Goal: Check status: Check status

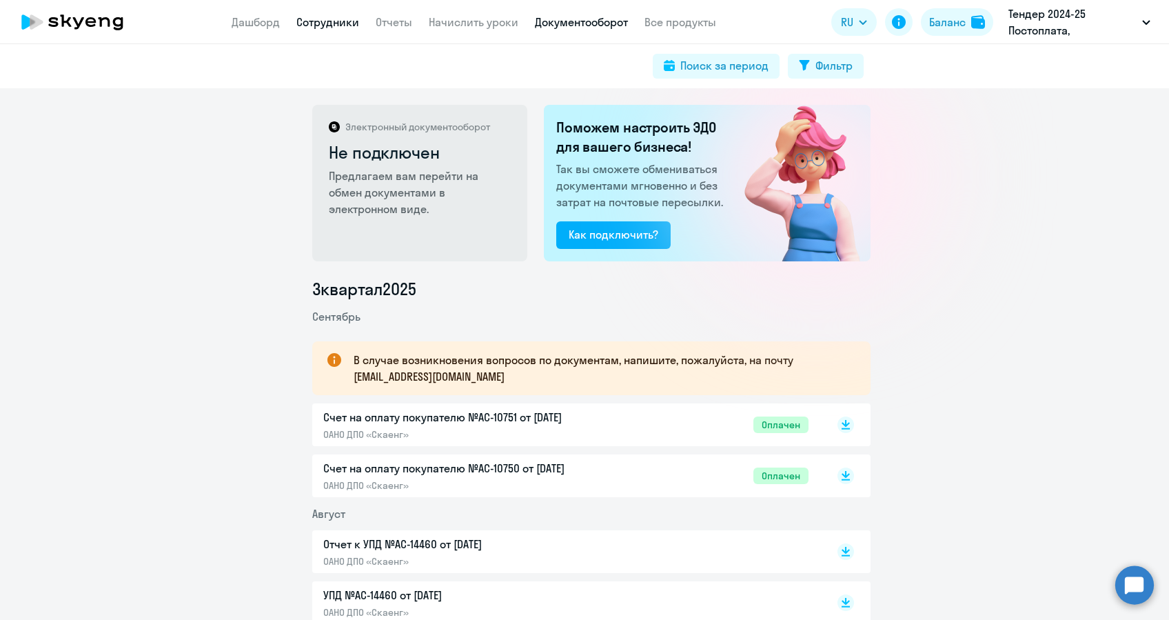
click at [337, 17] on link "Сотрудники" at bounding box center [327, 22] width 63 height 14
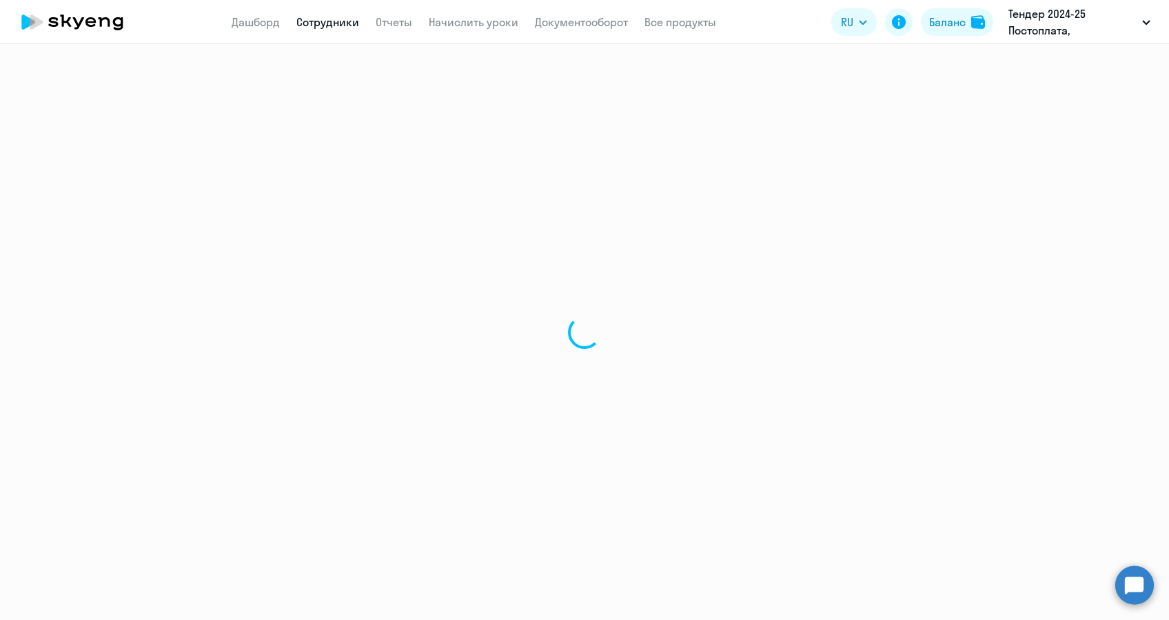
select select "30"
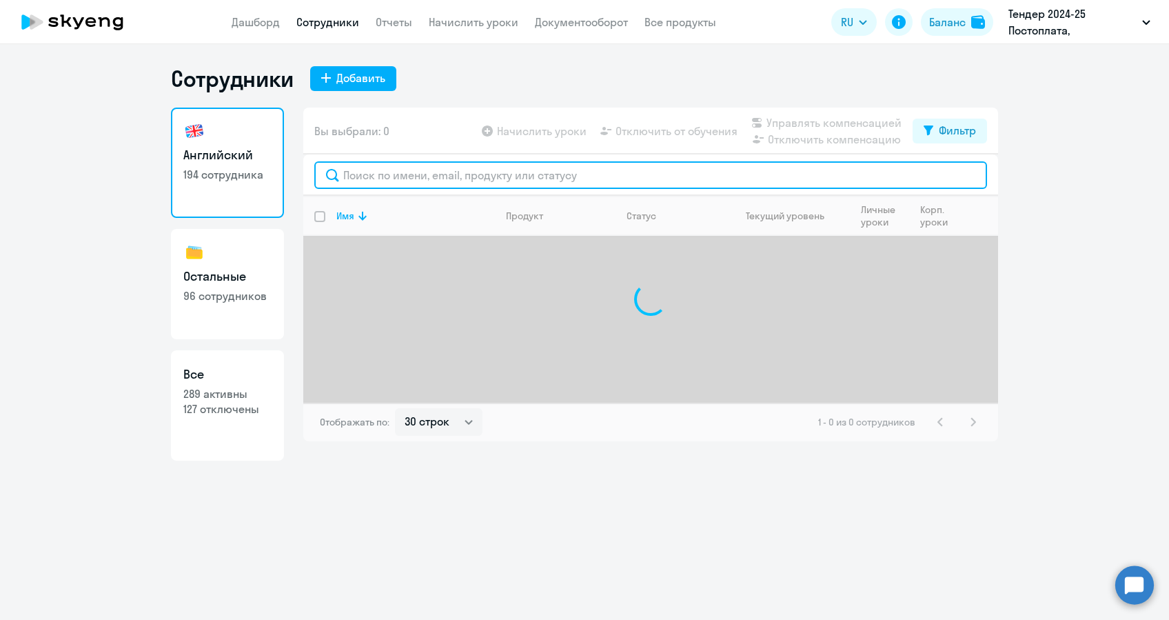
click at [385, 181] on input "text" at bounding box center [650, 175] width 673 height 28
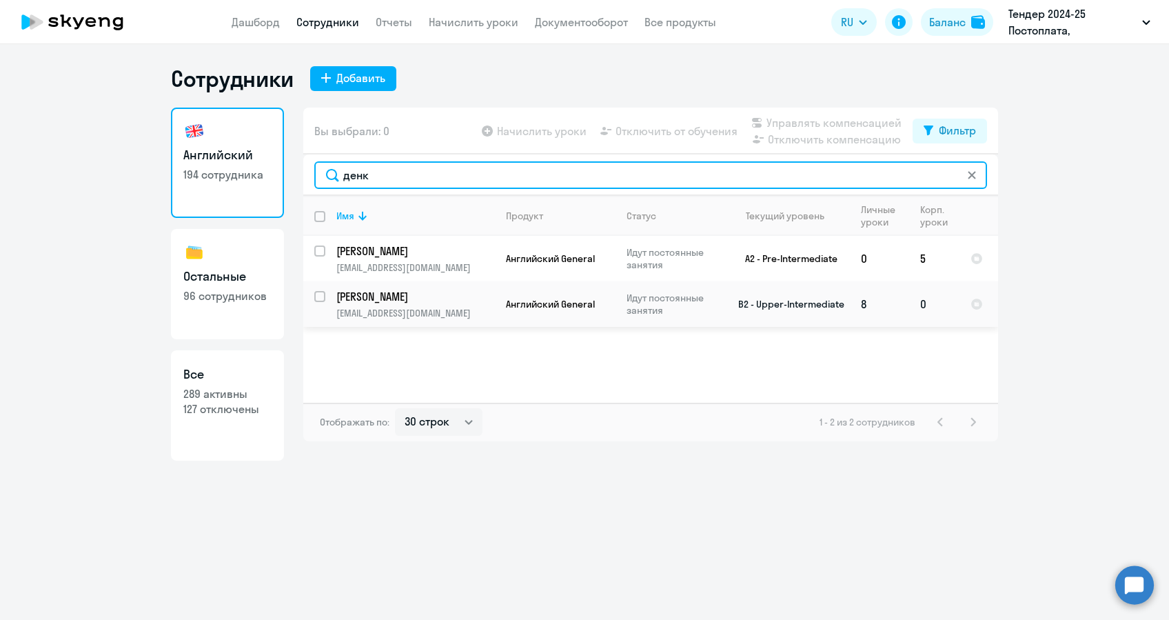
type input "денк"
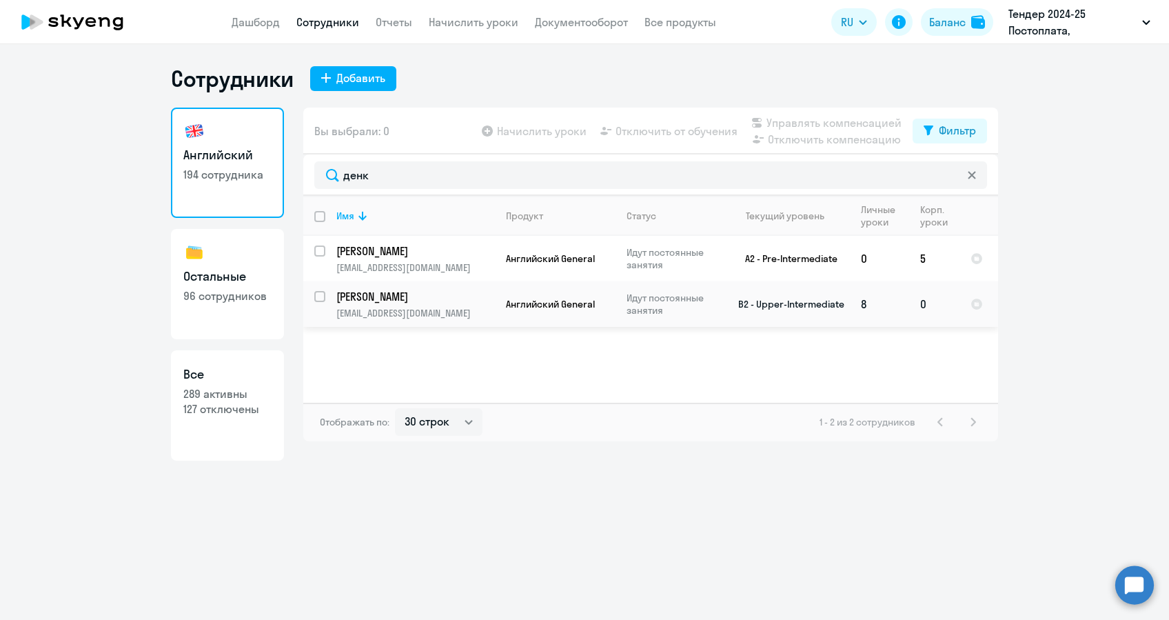
click at [425, 312] on p "[EMAIL_ADDRESS][DOMAIN_NAME]" at bounding box center [415, 313] width 158 height 12
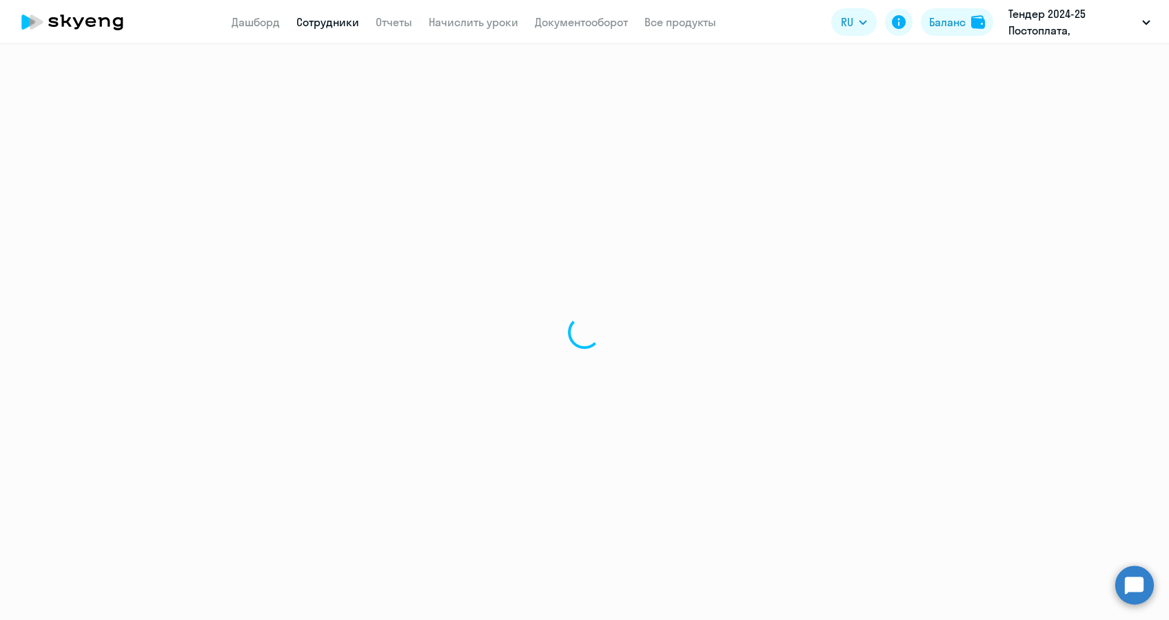
select select "english"
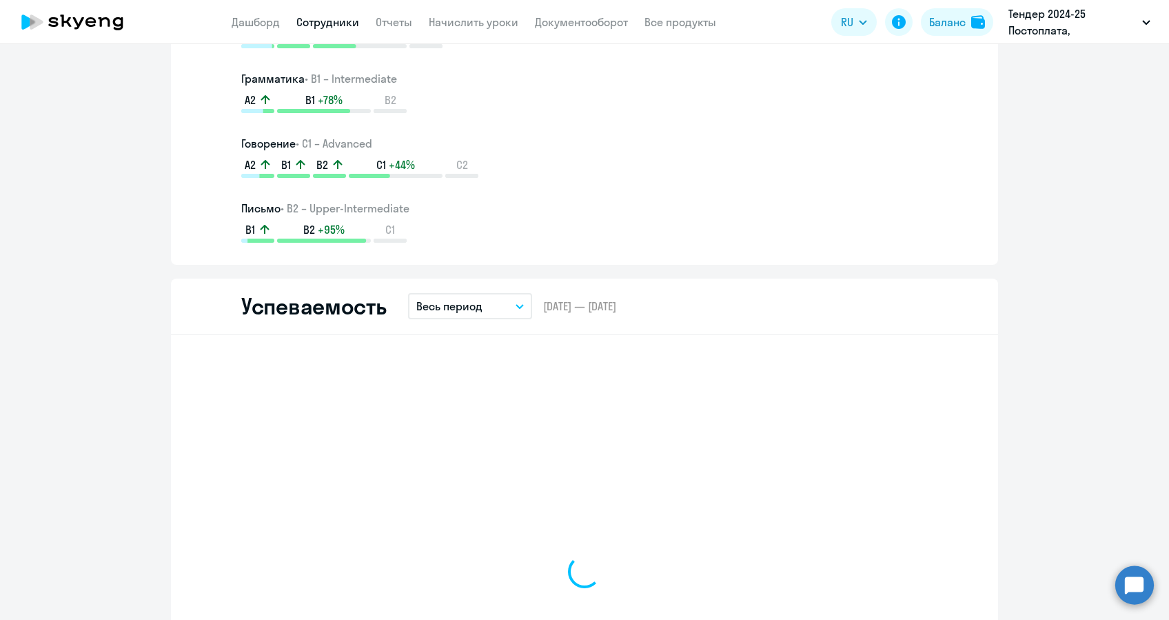
scroll to position [1103, 0]
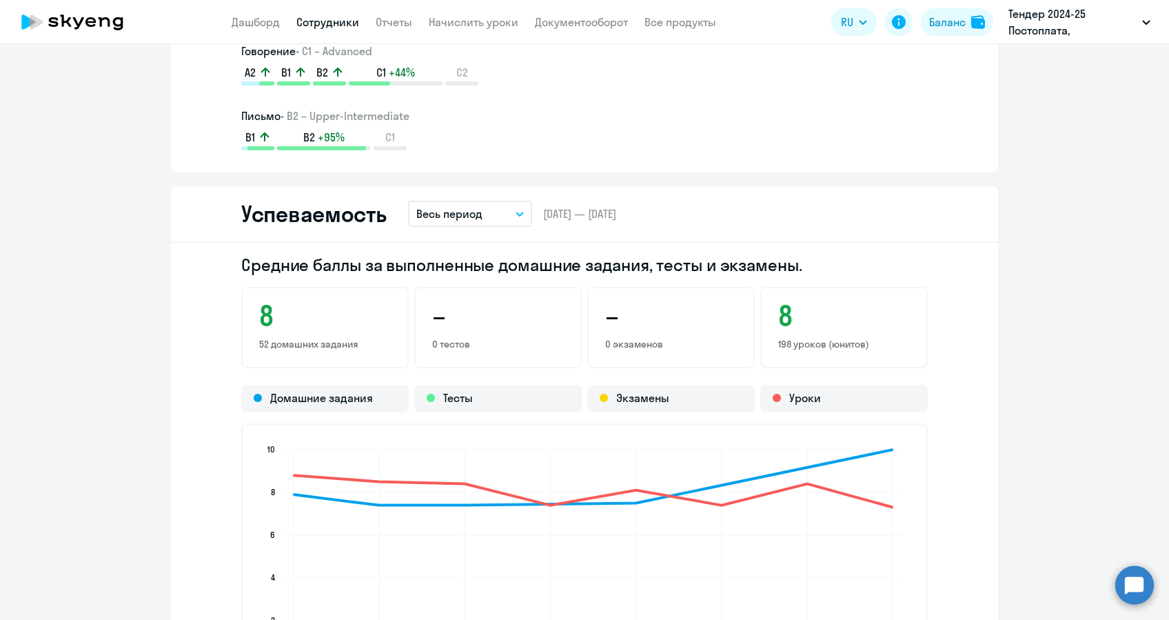
click at [493, 218] on button "Весь период" at bounding box center [470, 214] width 124 height 26
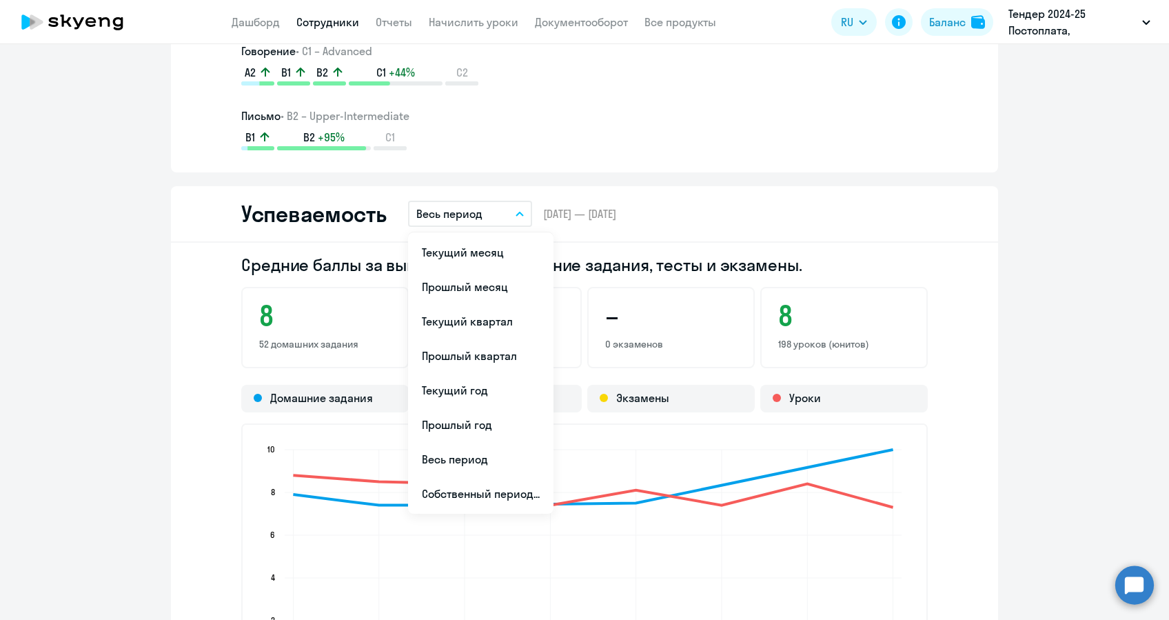
click at [664, 176] on div "Общая информация Текущий уровень • B2 – Upper-Intermediate A2 B1 B2 +48% C1 Про…" at bounding box center [584, 376] width 827 height 2532
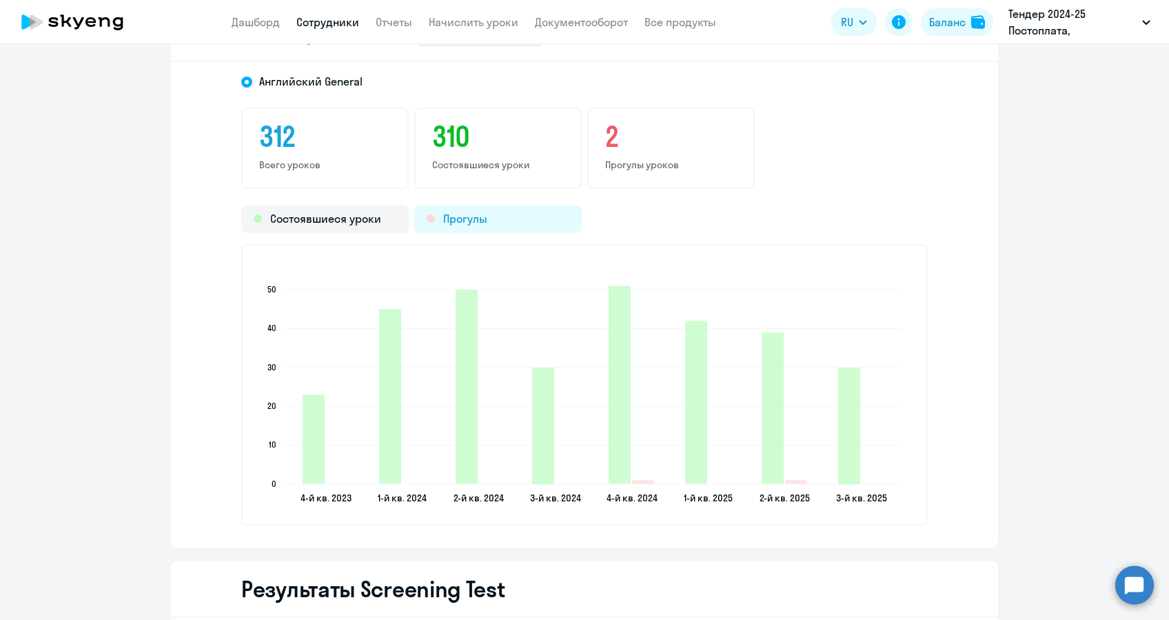
scroll to position [1746, 0]
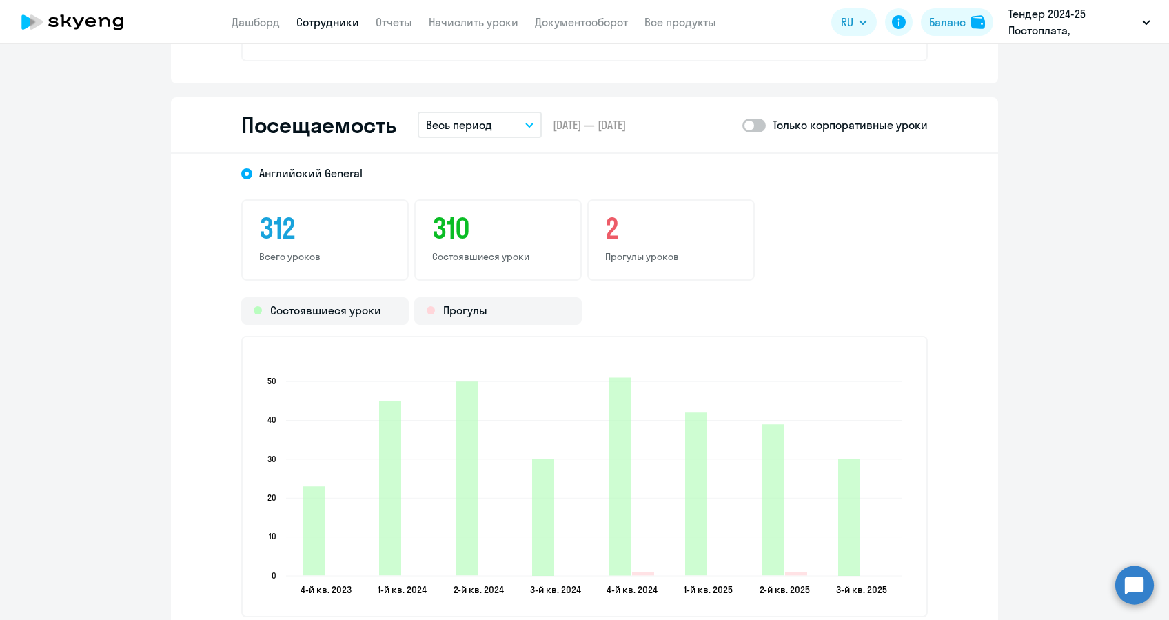
click at [485, 119] on button "Весь период" at bounding box center [480, 125] width 124 height 26
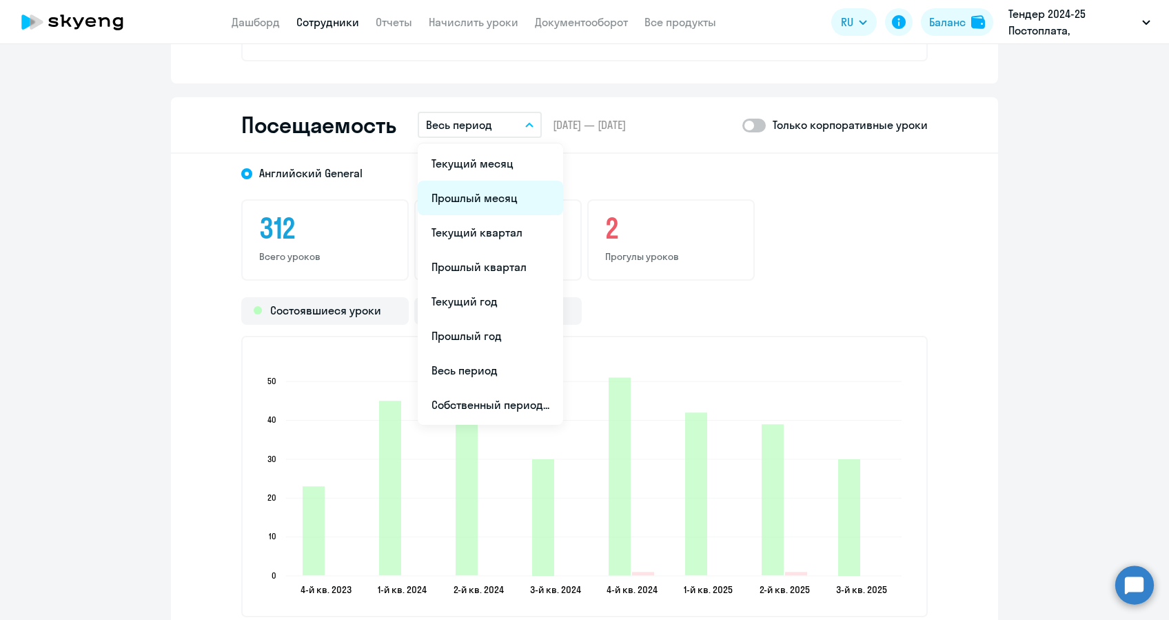
click at [499, 192] on li "Прошлый месяц" at bounding box center [490, 198] width 145 height 34
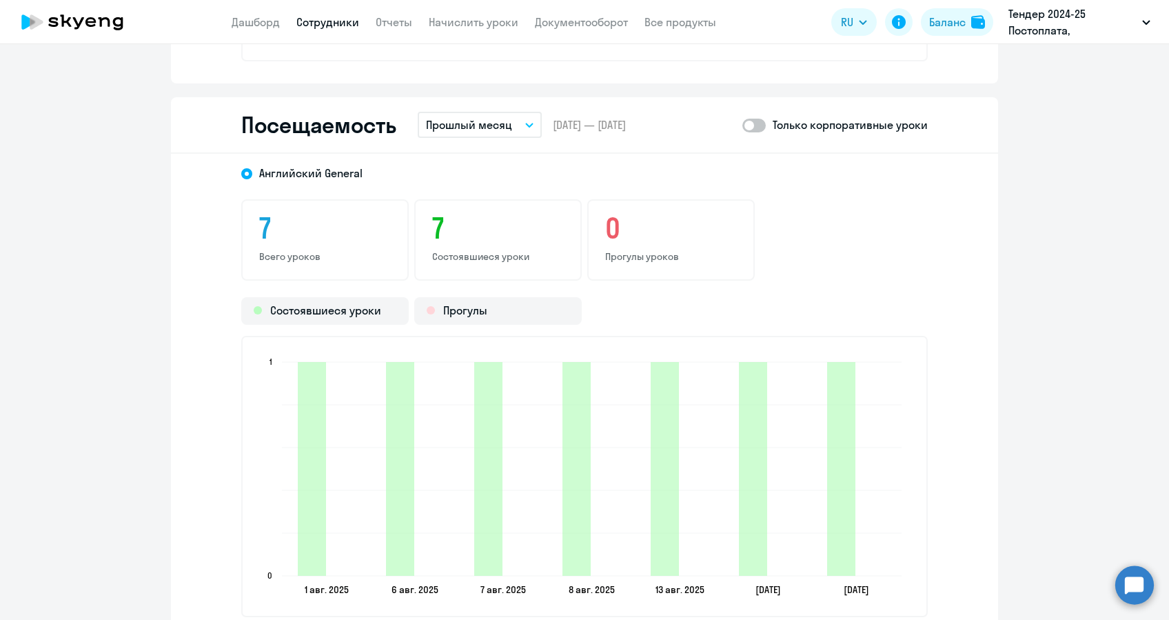
click at [498, 121] on p "Прошлый месяц" at bounding box center [469, 124] width 86 height 17
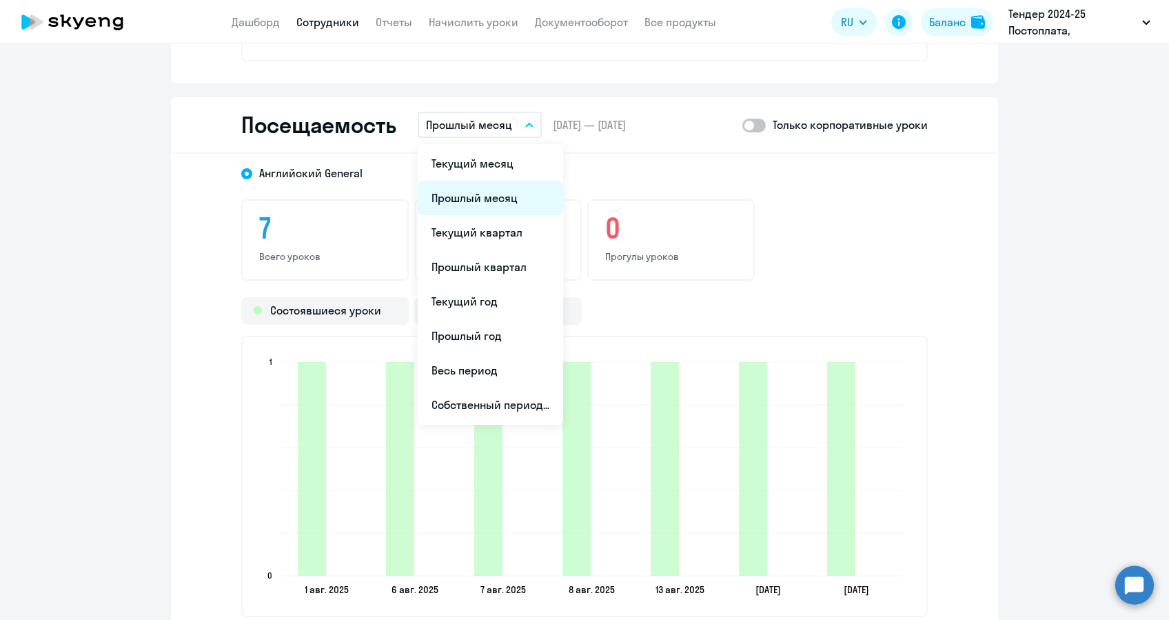
click at [505, 204] on li "Прошлый месяц" at bounding box center [490, 198] width 145 height 34
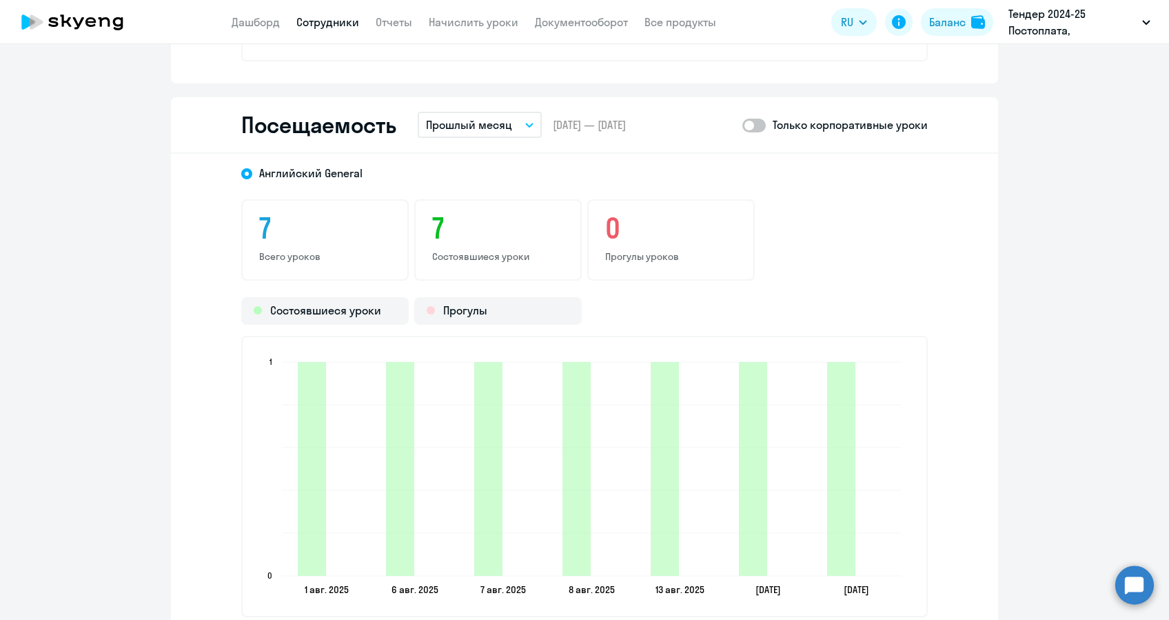
click at [490, 121] on p "Прошлый месяц" at bounding box center [469, 124] width 86 height 17
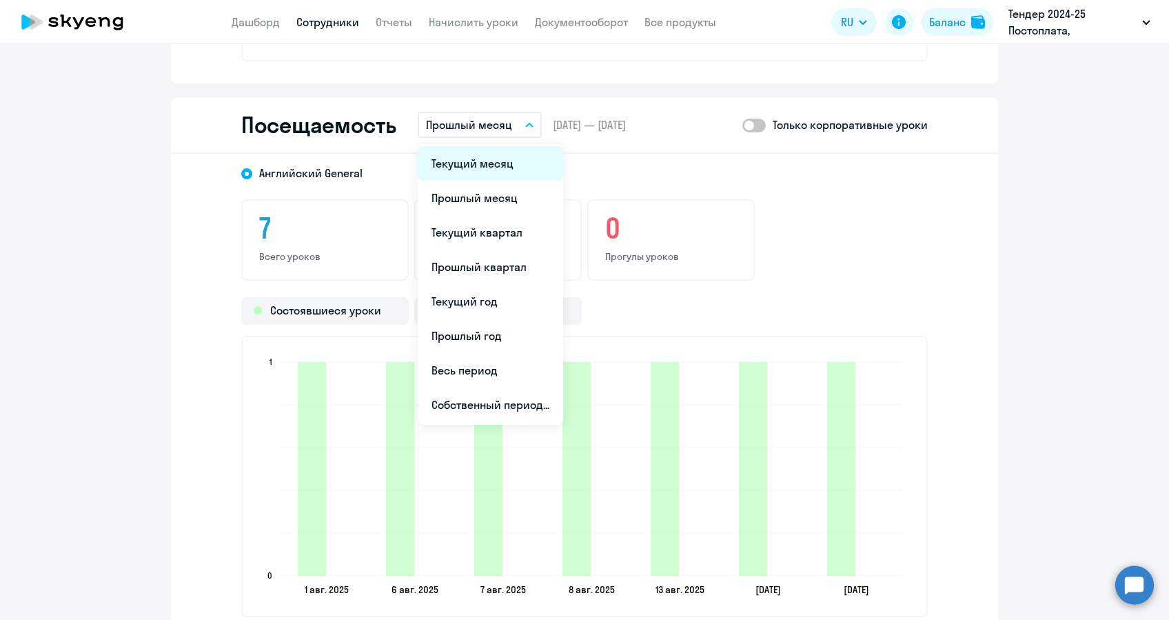
click at [479, 170] on li "Текущий месяц" at bounding box center [490, 163] width 145 height 34
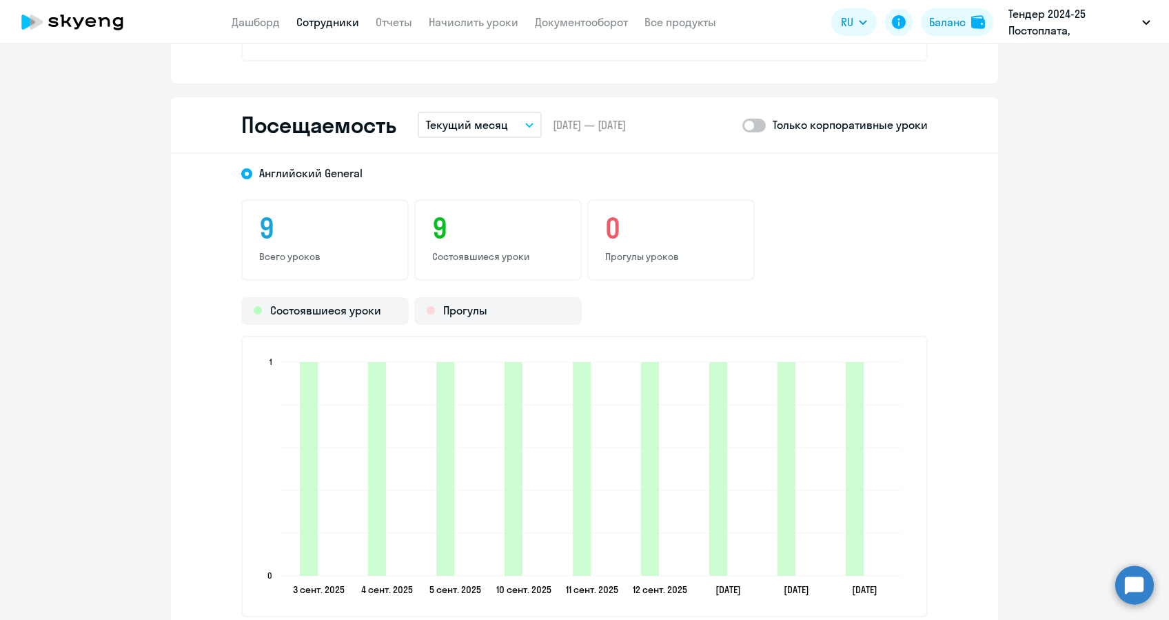
click at [500, 121] on button "Текущий месяц" at bounding box center [480, 125] width 124 height 26
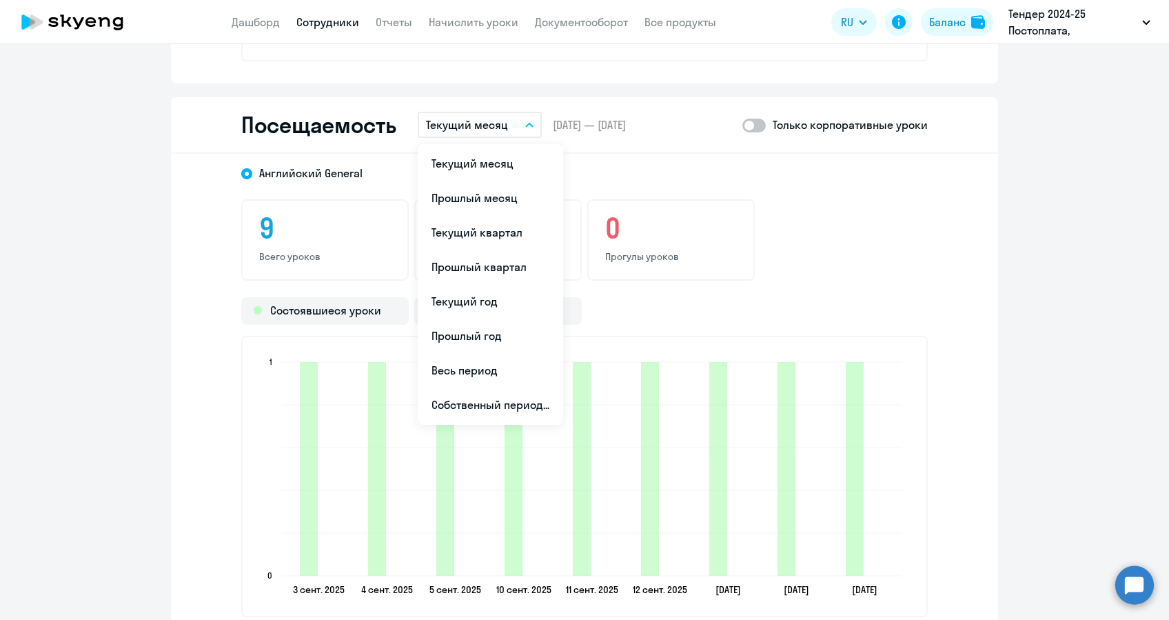
click at [749, 122] on span at bounding box center [753, 126] width 23 height 14
click at [742, 125] on input "checkbox" at bounding box center [742, 125] width 1 height 1
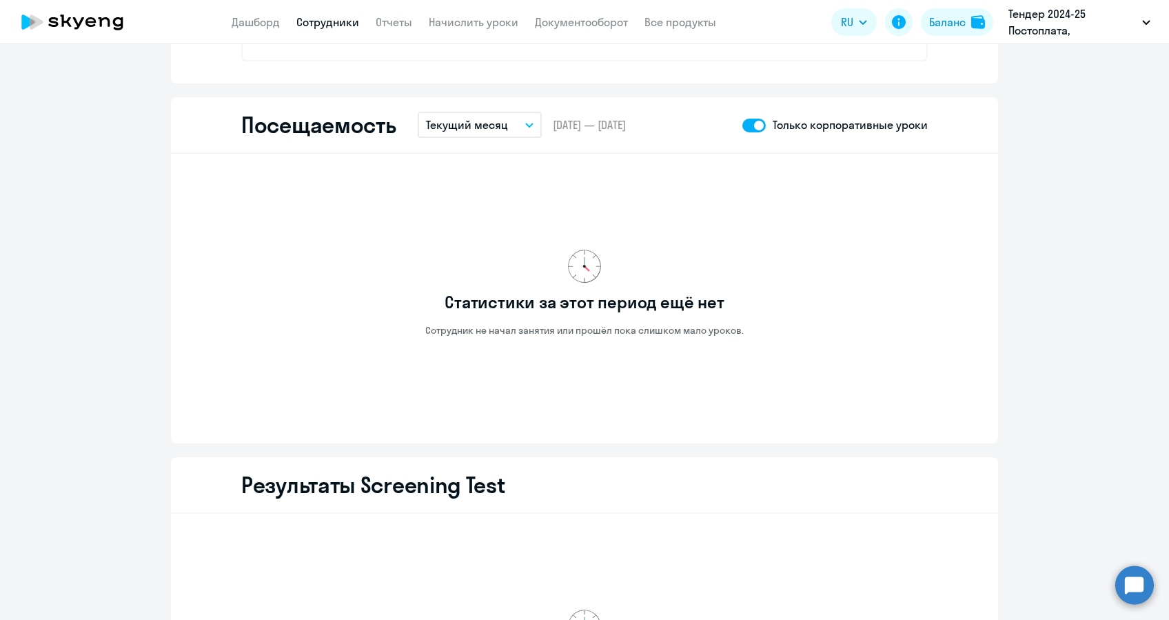
click at [522, 109] on div "Посещаемость Текущий месяц Текущий месяц Прошлый месяц Текущий квартал [GEOGRAP…" at bounding box center [584, 125] width 827 height 57
click at [525, 123] on icon "button" at bounding box center [529, 125] width 8 height 5
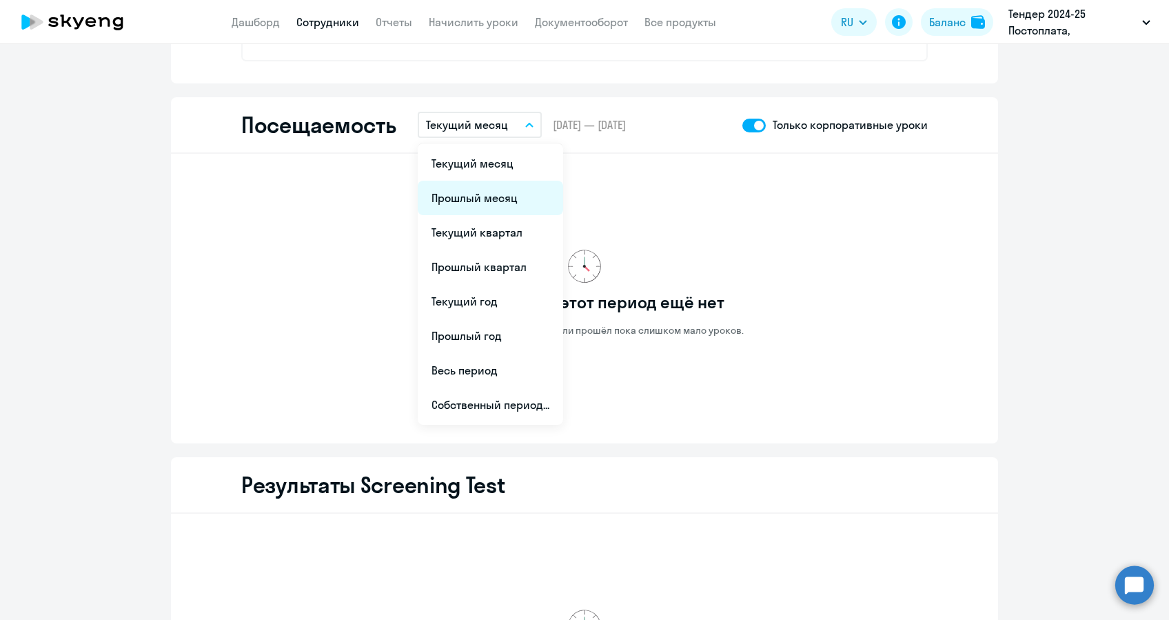
click at [472, 207] on li "Прошлый месяц" at bounding box center [490, 198] width 145 height 34
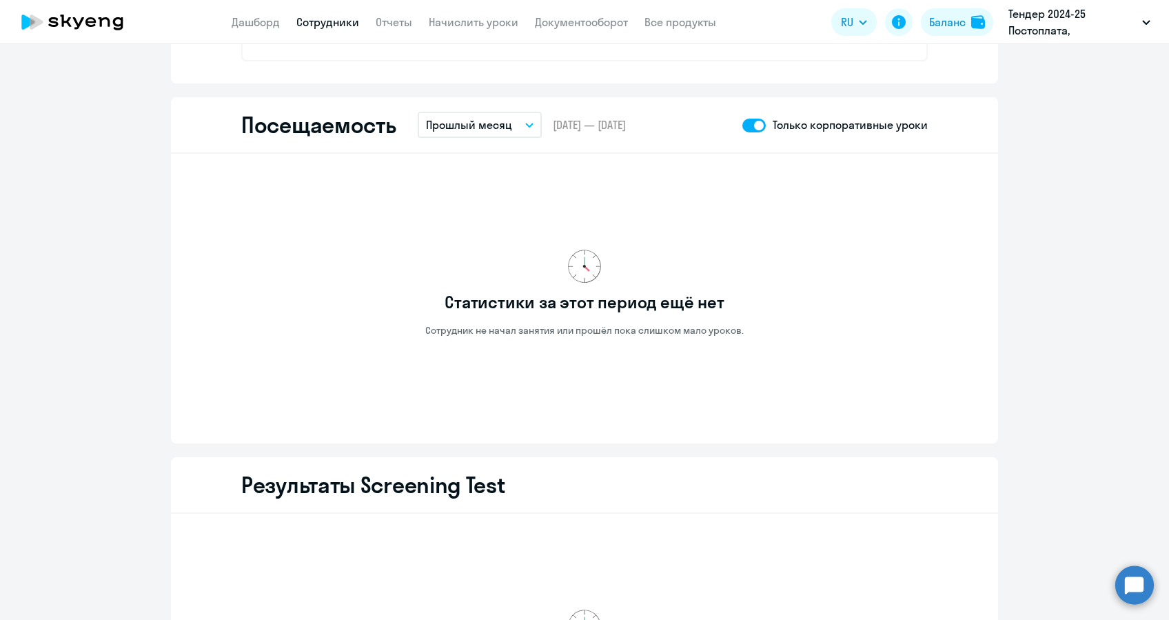
click at [495, 125] on p "Прошлый месяц" at bounding box center [469, 124] width 86 height 17
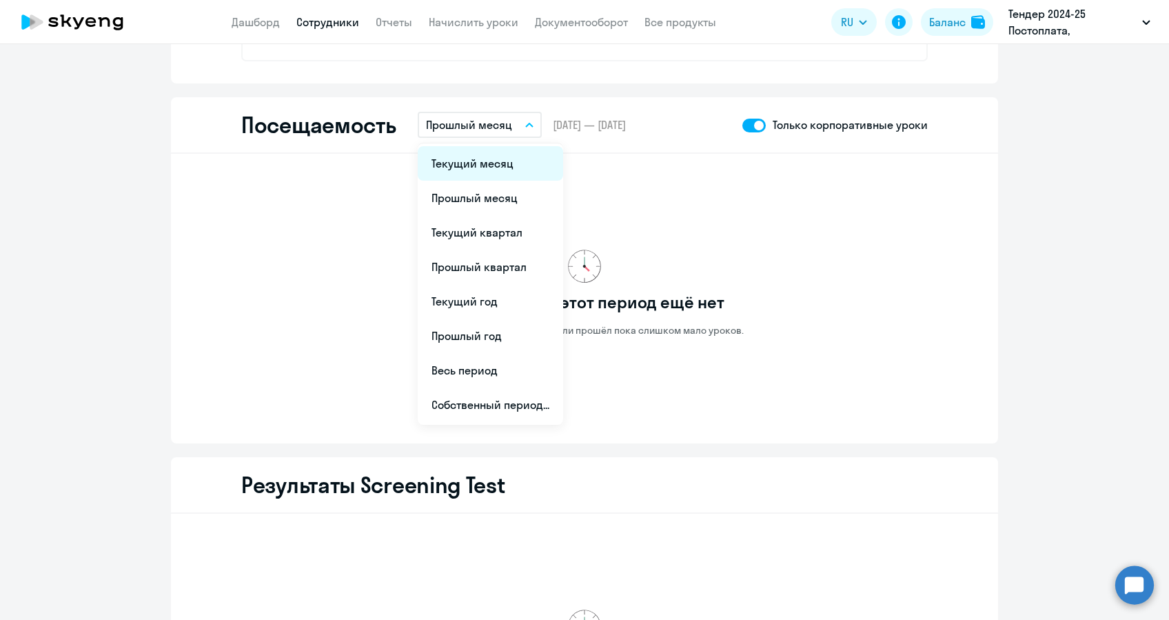
click at [483, 159] on li "Текущий месяц" at bounding box center [490, 163] width 145 height 34
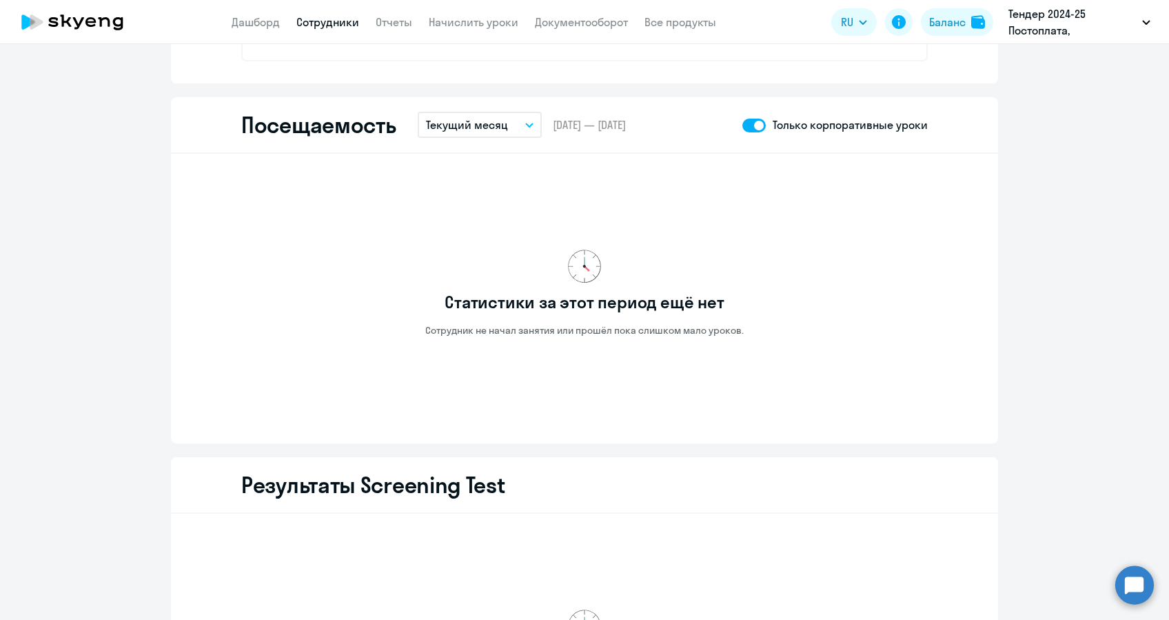
click at [496, 125] on p "Текущий месяц" at bounding box center [467, 124] width 82 height 17
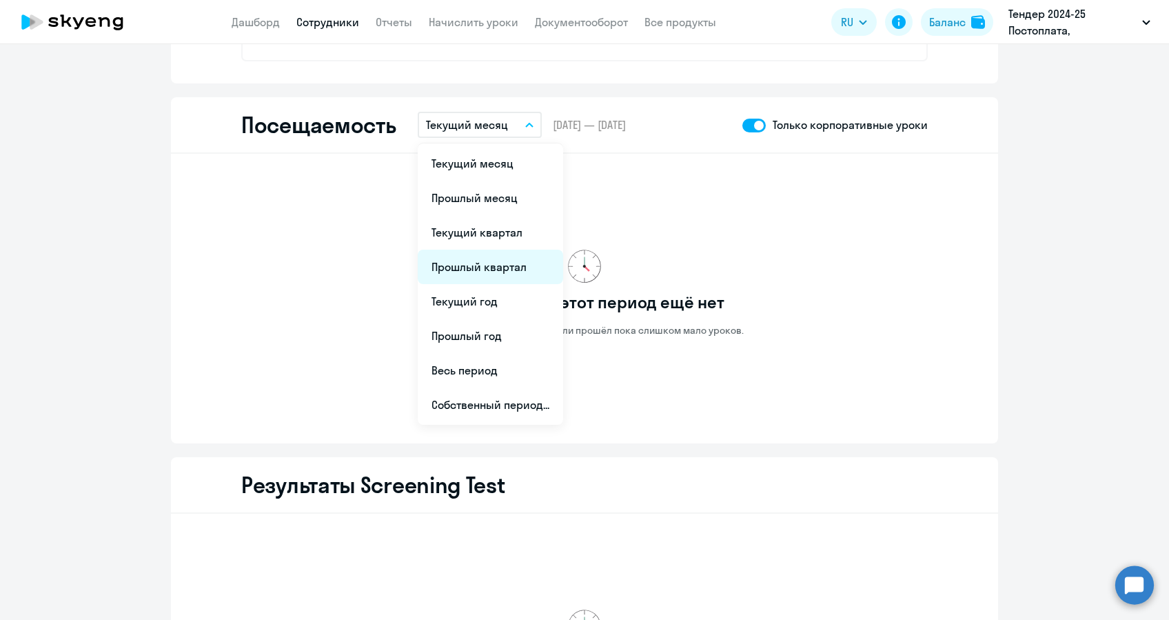
click at [489, 265] on li "Прошлый квартал" at bounding box center [490, 267] width 145 height 34
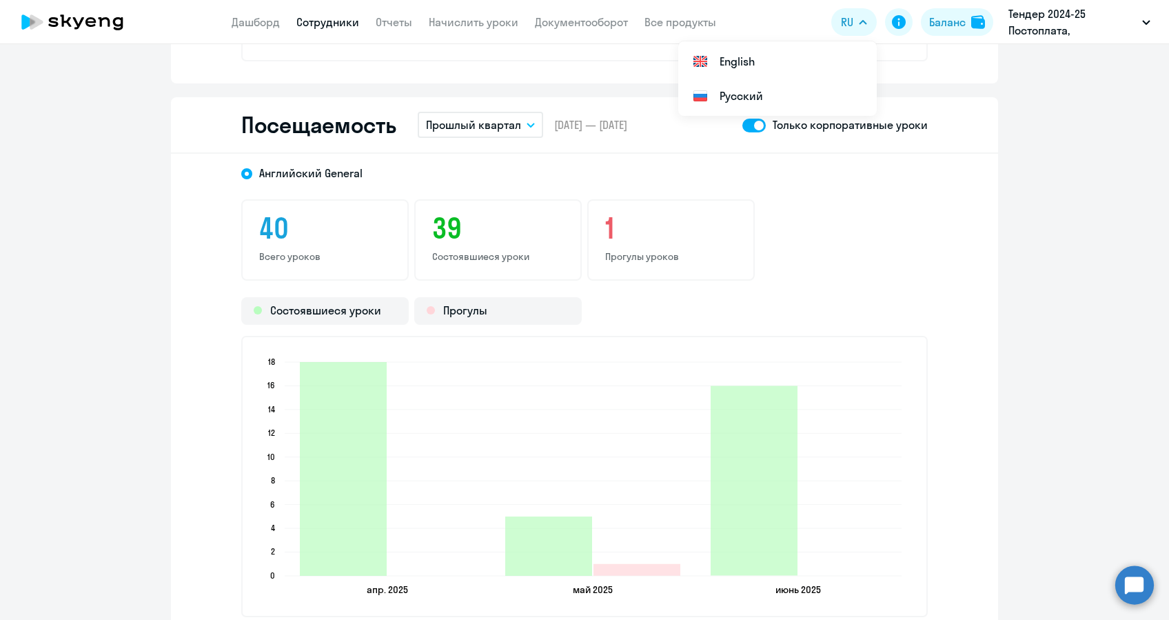
click at [512, 124] on p "Прошлый квартал" at bounding box center [473, 124] width 95 height 17
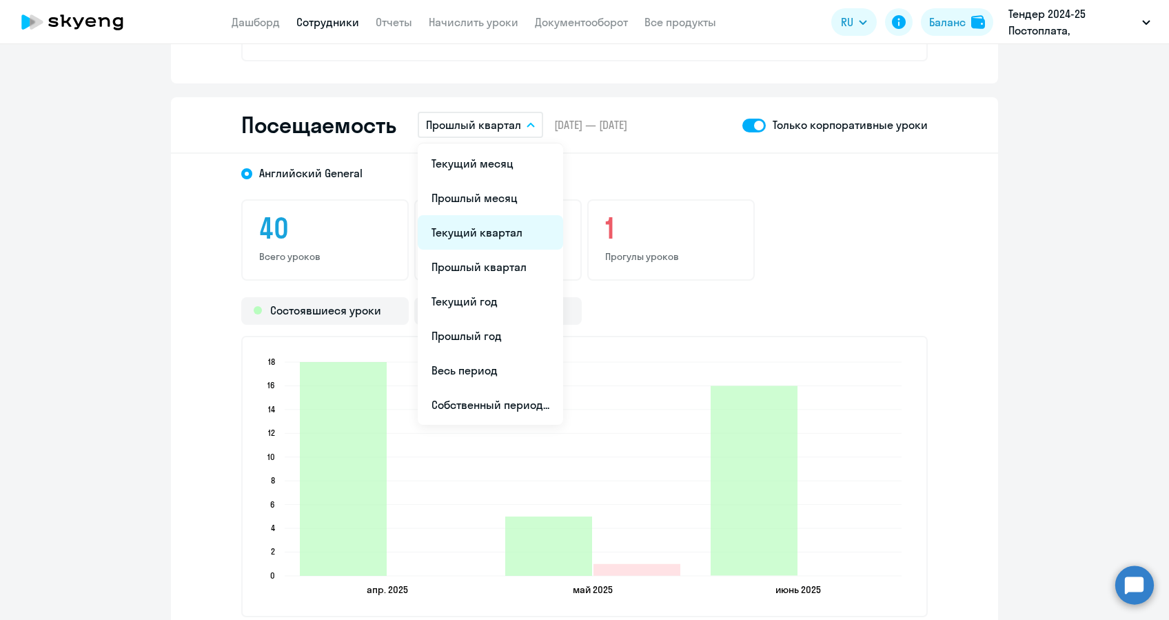
click at [493, 235] on li "Текущий квартал" at bounding box center [490, 232] width 145 height 34
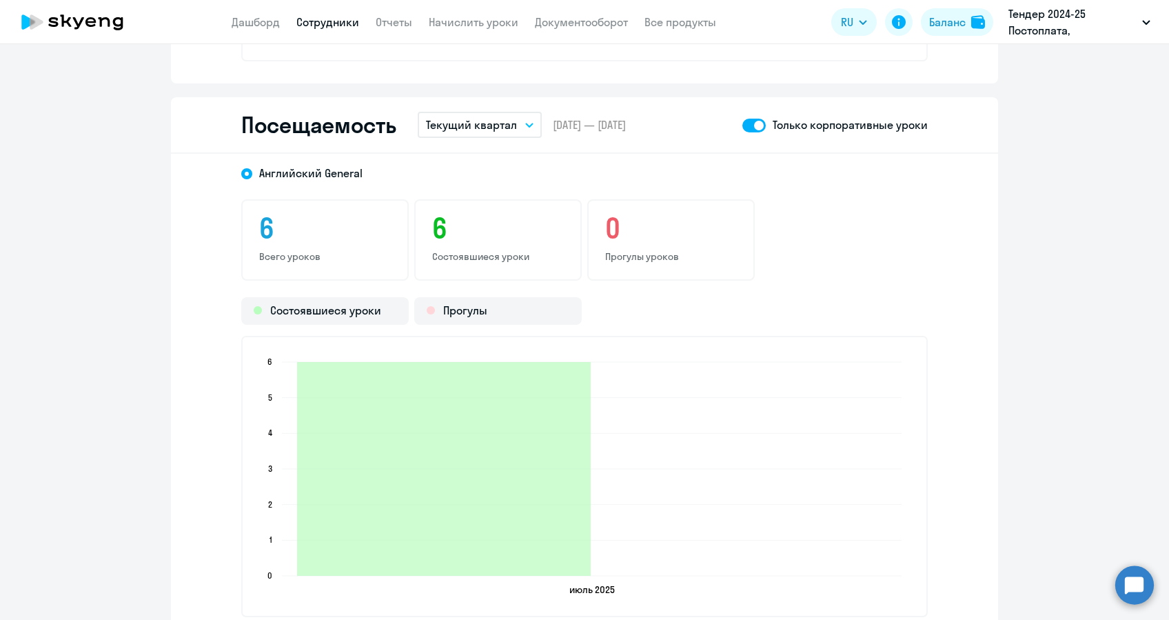
click at [755, 128] on span at bounding box center [753, 126] width 23 height 14
click at [742, 125] on input "checkbox" at bounding box center [742, 125] width 1 height 1
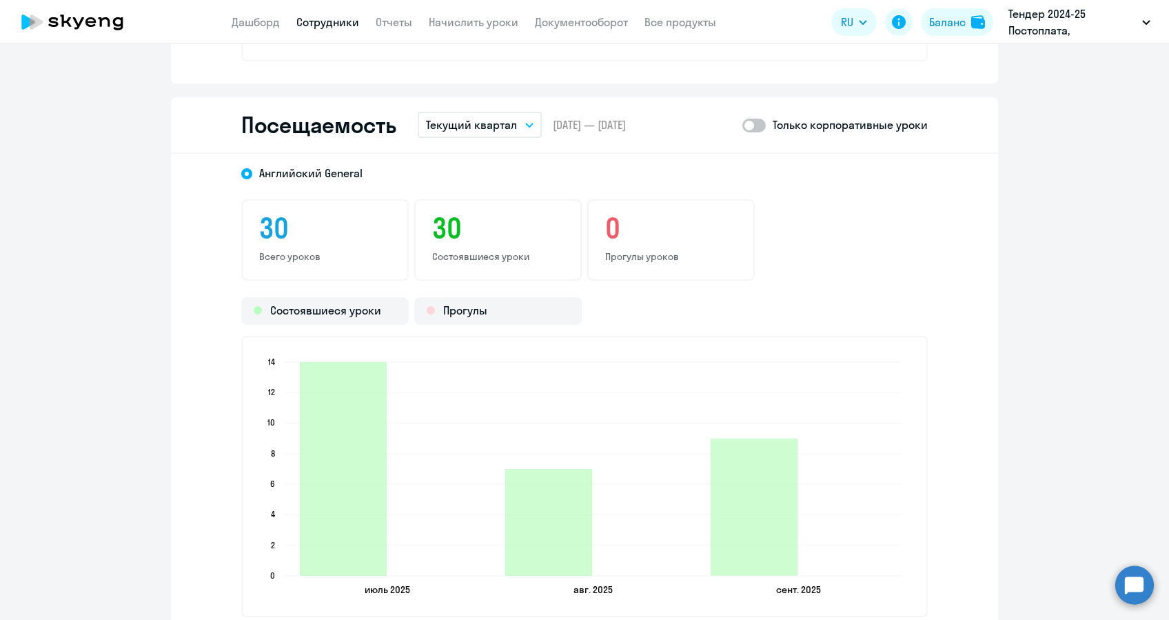
click at [755, 127] on span at bounding box center [753, 126] width 23 height 14
click at [742, 125] on input "checkbox" at bounding box center [742, 125] width 1 height 1
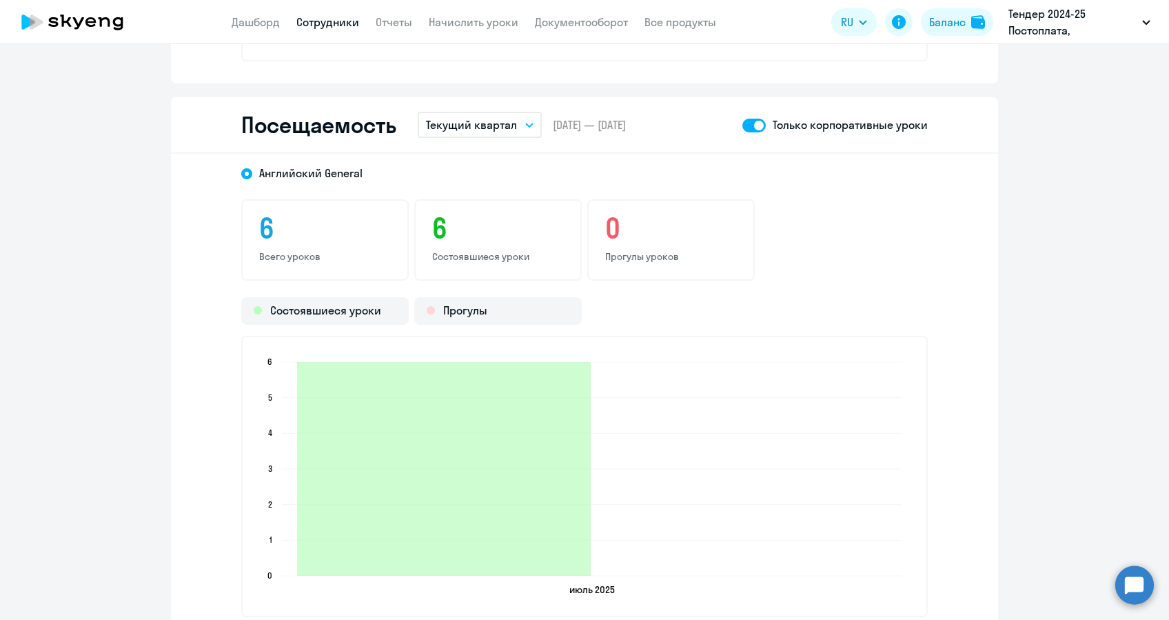
click at [502, 127] on p "Текущий квартал" at bounding box center [471, 124] width 91 height 17
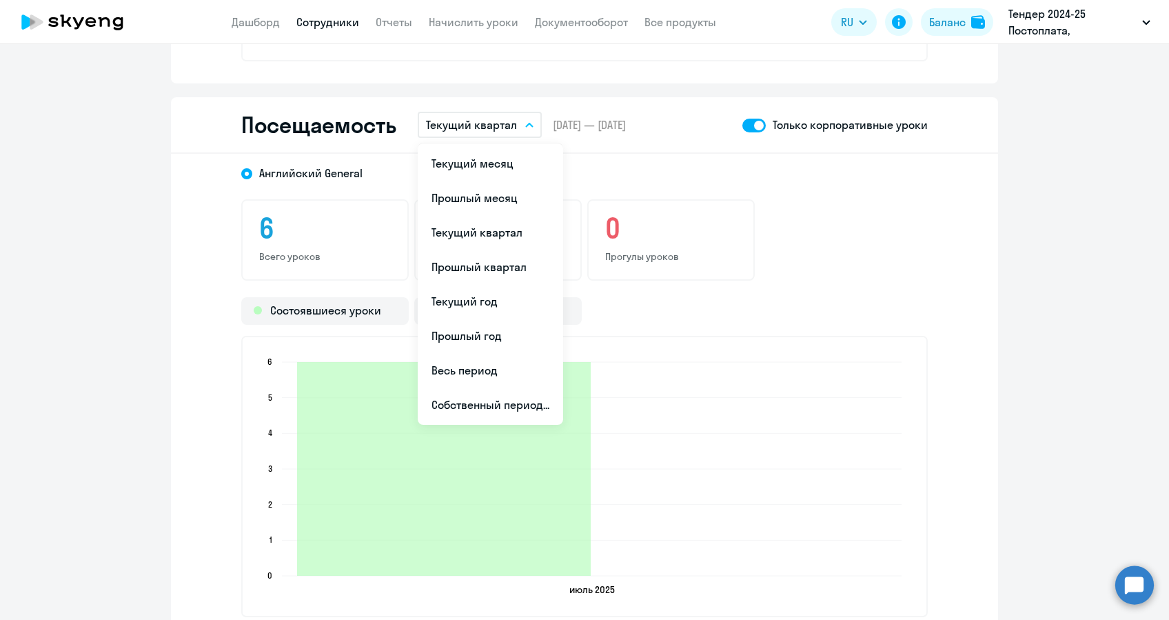
click at [800, 211] on div "6 Всего уроков 6 Состоявшиеся уроки 0 [PERSON_NAME]" at bounding box center [584, 239] width 686 height 81
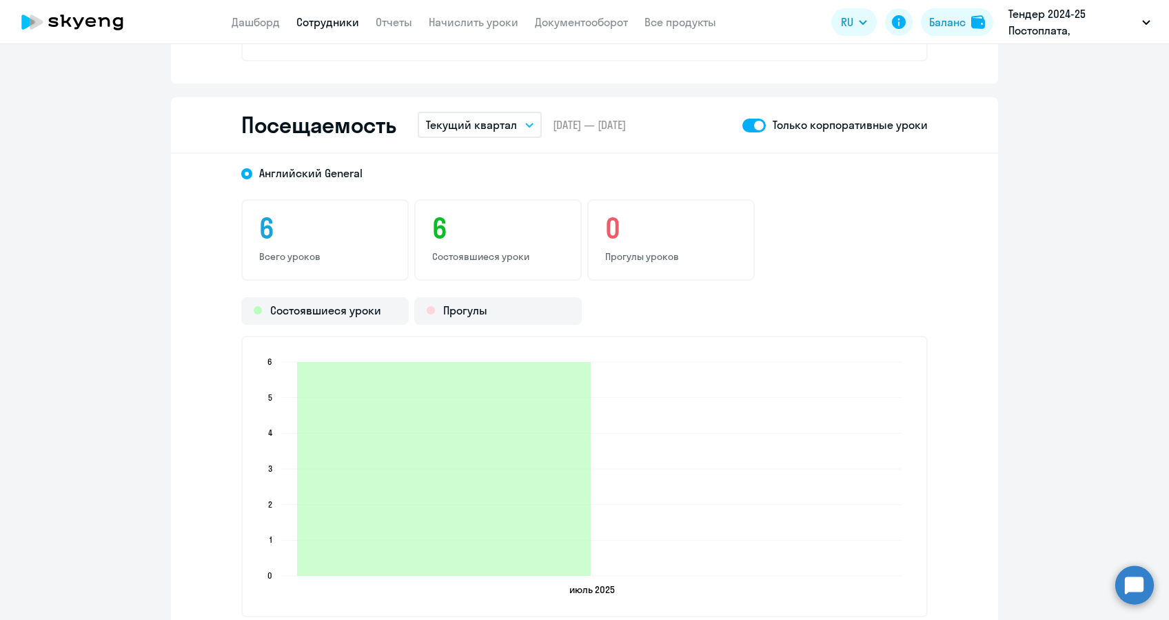
click at [760, 121] on div "Только корпоративные уроки" at bounding box center [834, 124] width 185 height 17
click at [750, 123] on span at bounding box center [753, 126] width 23 height 14
click at [742, 125] on input "checkbox" at bounding box center [742, 125] width 1 height 1
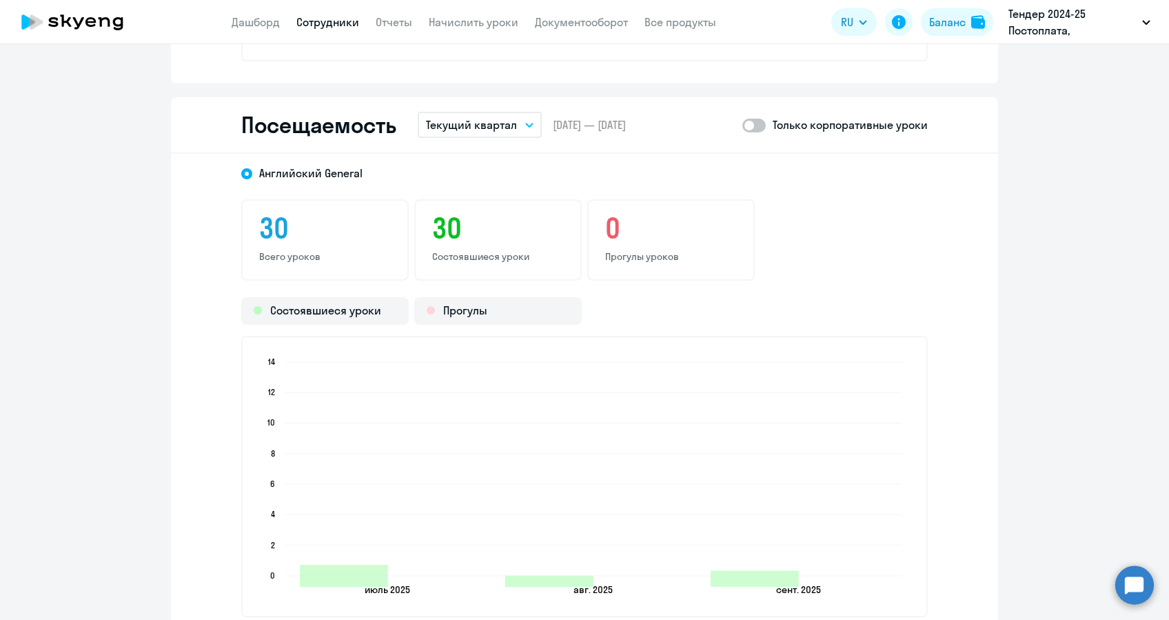
click at [454, 128] on p "Текущий квартал" at bounding box center [471, 124] width 91 height 17
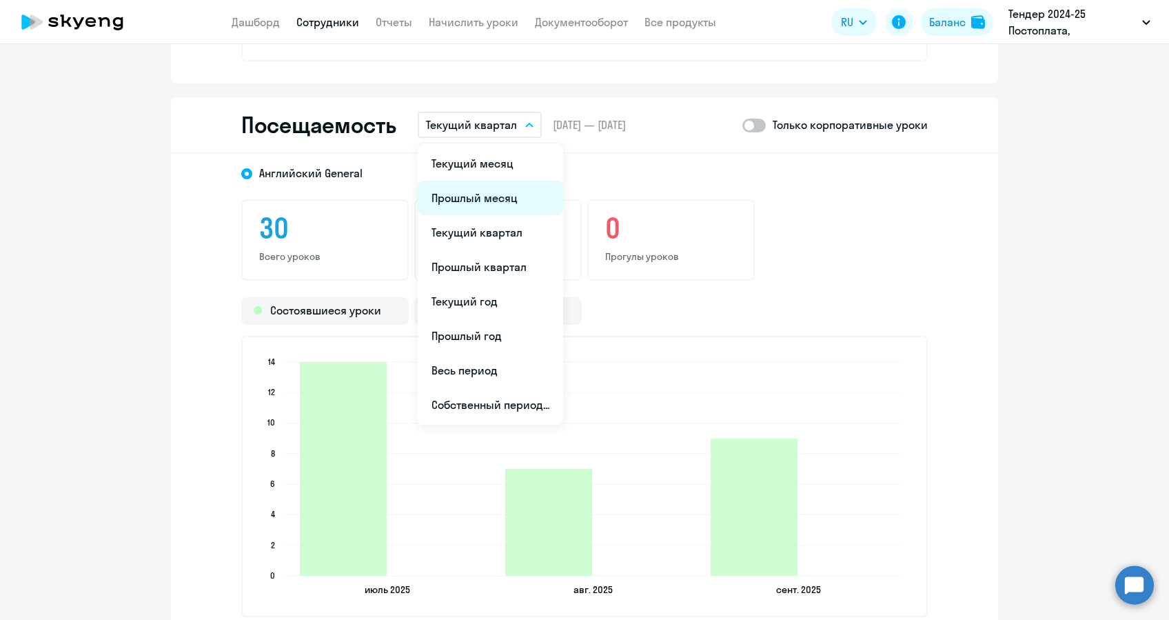
click at [458, 183] on li "Прошлый месяц" at bounding box center [490, 198] width 145 height 34
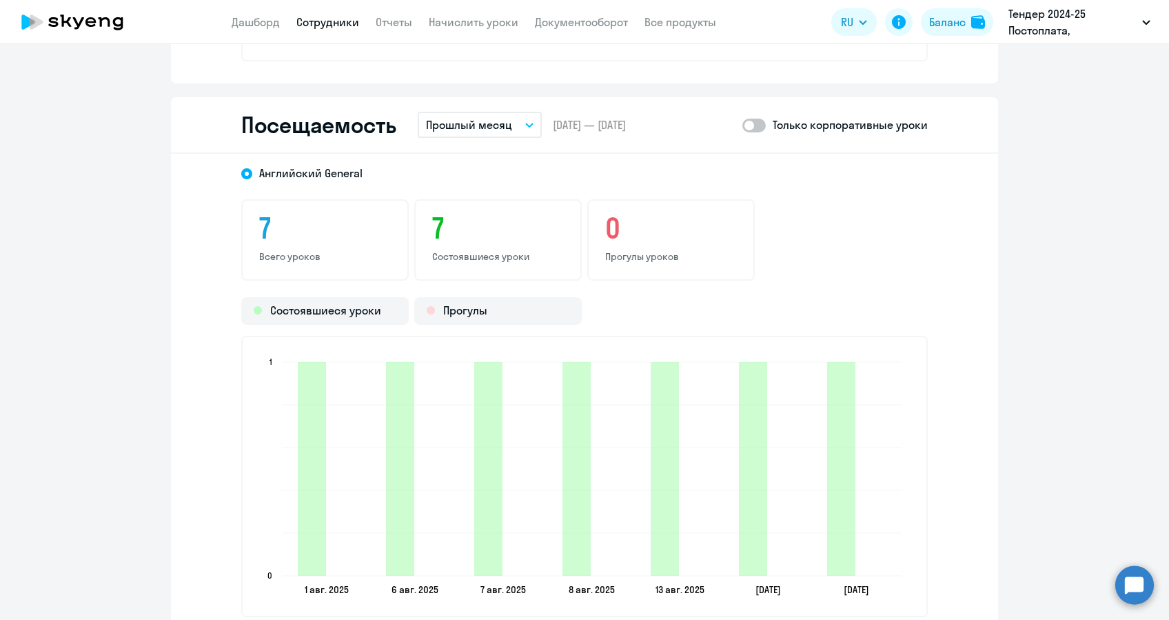
click at [751, 123] on span at bounding box center [753, 126] width 23 height 14
click at [742, 125] on input "checkbox" at bounding box center [742, 125] width 1 height 1
checkbox input "true"
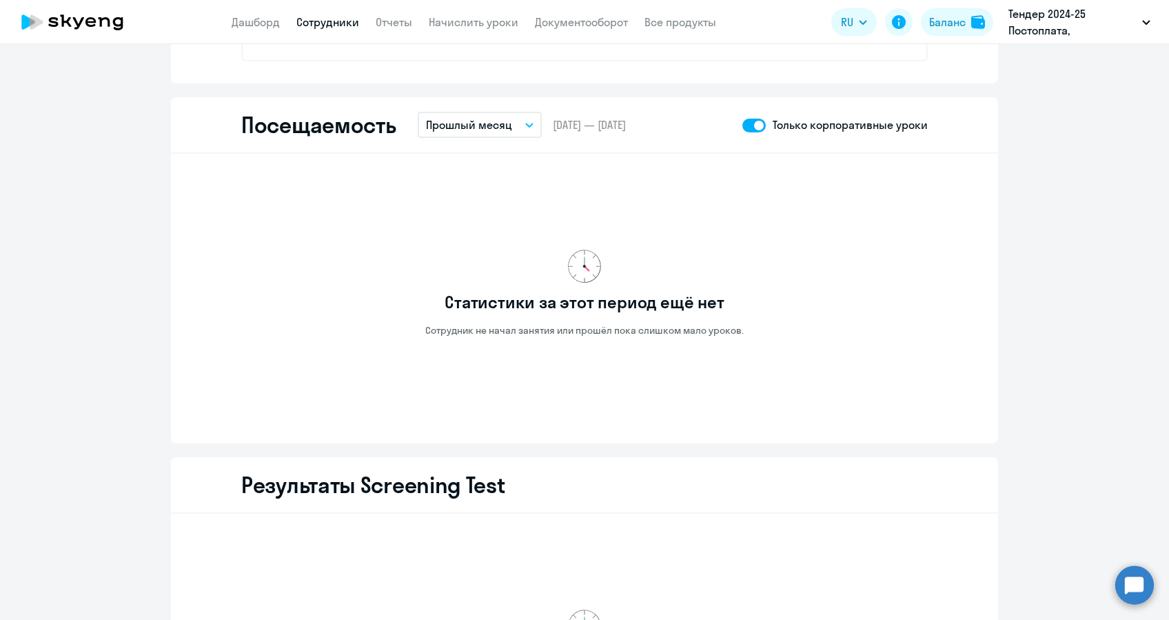
click at [491, 133] on button "Прошлый месяц" at bounding box center [480, 125] width 124 height 26
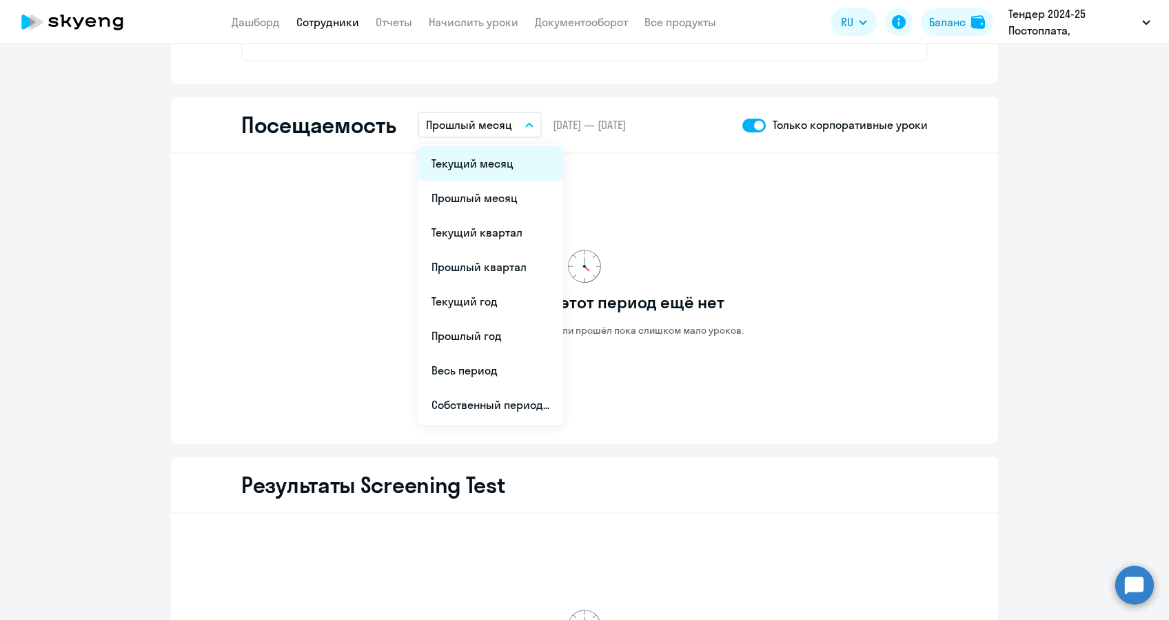
click at [493, 162] on li "Текущий месяц" at bounding box center [490, 163] width 145 height 34
